Goal: Information Seeking & Learning: Learn about a topic

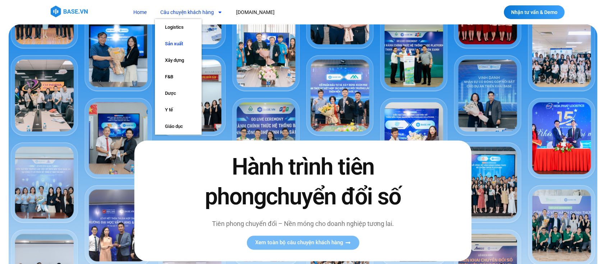
click at [188, 42] on link "Sản xuất" at bounding box center [178, 44] width 47 height 17
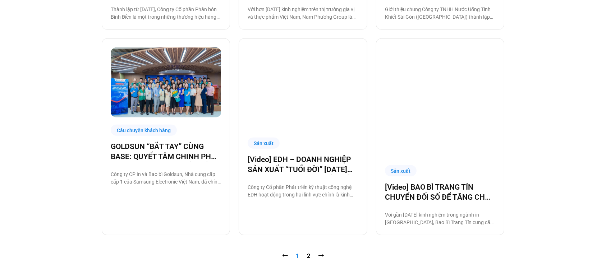
scroll to position [758, 0]
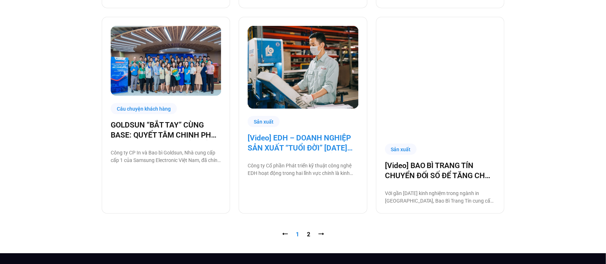
click at [266, 133] on link "[Video] EDH – DOANH NGHIỆP SẢN XUẤT “TUỔI ĐỜI” [DATE] VÀ CÂU CHUYỆN CHUYỂN ĐỔI …" at bounding box center [303, 143] width 110 height 20
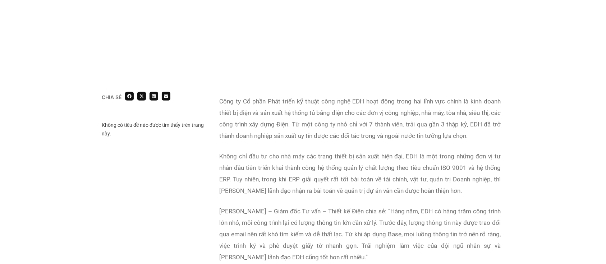
scroll to position [386, 0]
